Goal: Information Seeking & Learning: Understand process/instructions

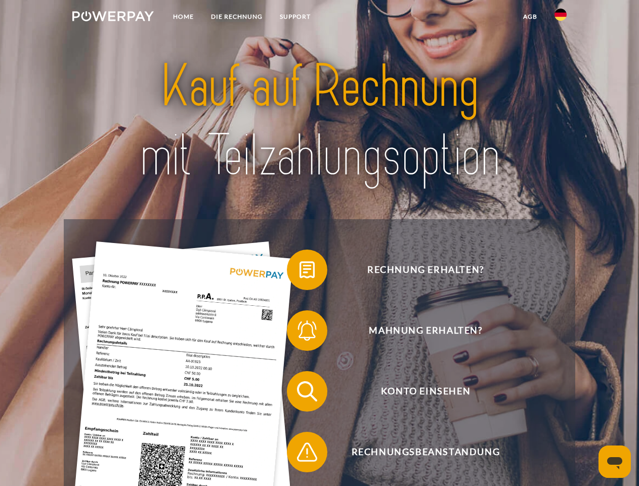
click at [113, 18] on img at bounding box center [112, 16] width 81 height 10
click at [561, 18] on img at bounding box center [561, 15] width 12 height 12
click at [530, 17] on link "agb" at bounding box center [530, 17] width 31 height 18
click at [300, 272] on span at bounding box center [292, 269] width 51 height 51
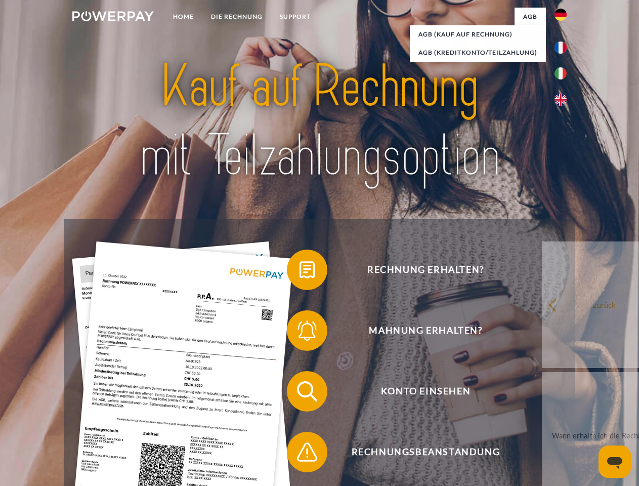
click at [300, 333] on span at bounding box center [292, 330] width 51 height 51
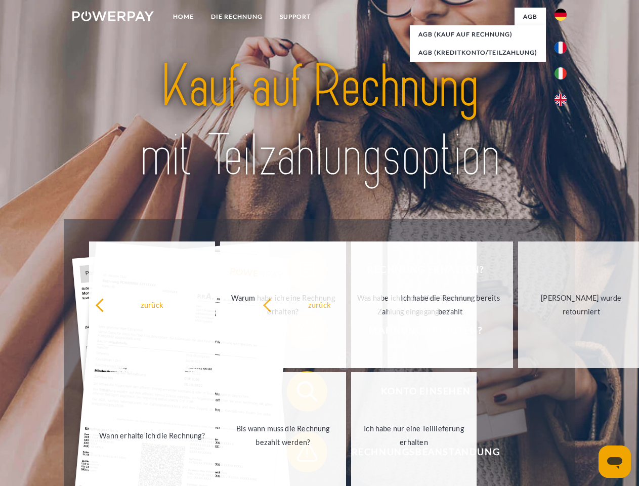
click at [300, 454] on span at bounding box center [292, 452] width 51 height 51
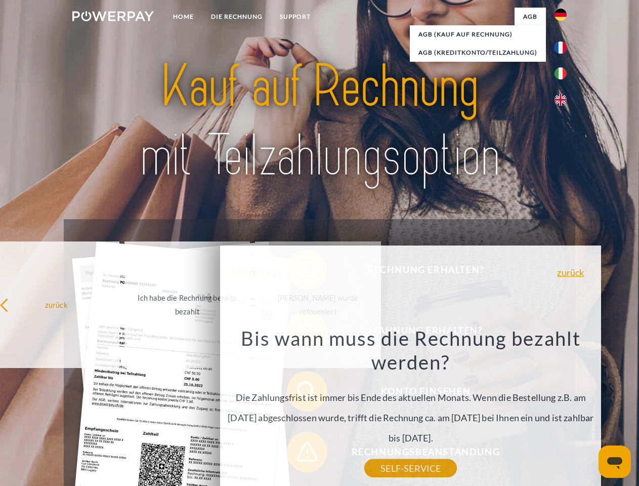
click at [615, 462] on icon "Messaging-Fenster öffnen" at bounding box center [614, 463] width 15 height 12
